Goal: Task Accomplishment & Management: Use online tool/utility

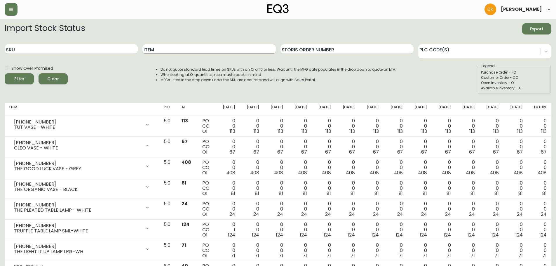
click at [171, 48] on input "Item" at bounding box center [208, 48] width 133 height 9
type input "[PERSON_NAME]"
click at [5, 73] on button "Filter" at bounding box center [19, 78] width 29 height 11
